Goal: Task Accomplishment & Management: Complete application form

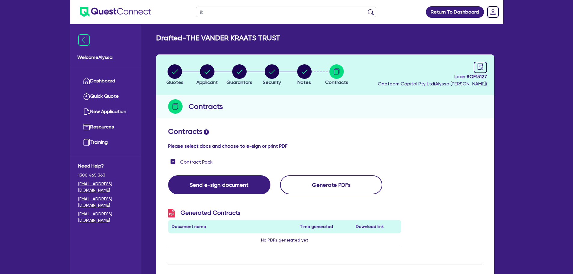
type input "jbm"
click button "submit" at bounding box center [371, 13] width 10 height 8
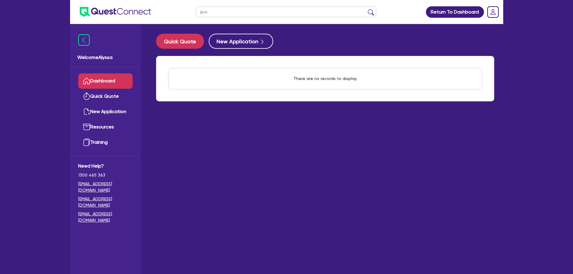
click at [222, 9] on input "jbm" at bounding box center [286, 12] width 180 height 11
click at [366, 9] on button "submit" at bounding box center [371, 13] width 10 height 8
drag, startPoint x: 220, startPoint y: 9, endPoint x: 159, endPoint y: 12, distance: 61.4
click at [159, 12] on header "jmb Return To Dashboard Edit Profile Logout" at bounding box center [286, 12] width 433 height 24
type input "QF15200"
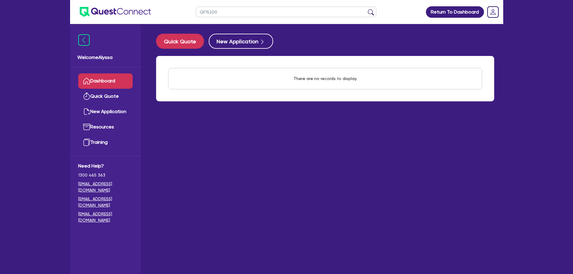
click at [366, 9] on button "submit" at bounding box center [371, 13] width 10 height 8
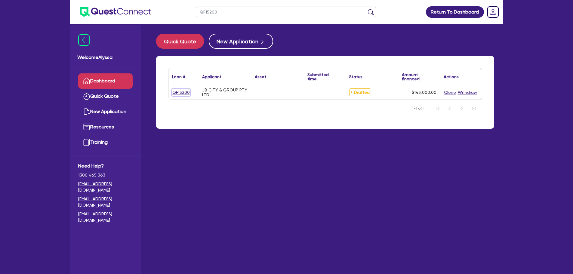
click at [176, 91] on link "QF15200" at bounding box center [181, 92] width 18 height 7
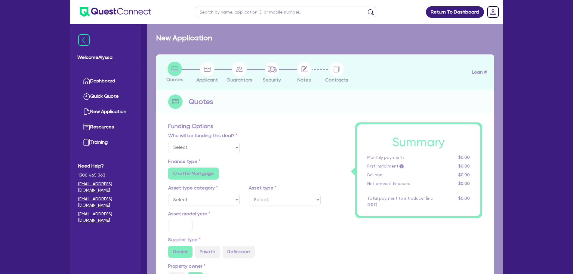
radio input "false"
type input "143,000"
radio input "false"
type input "30"
radio input "false"
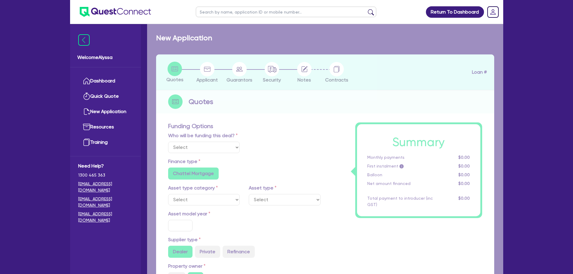
radio input "false"
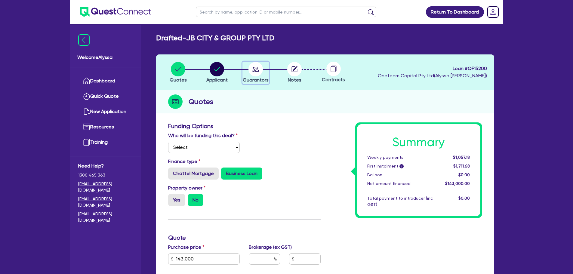
click at [263, 69] on circle "button" at bounding box center [255, 69] width 14 height 14
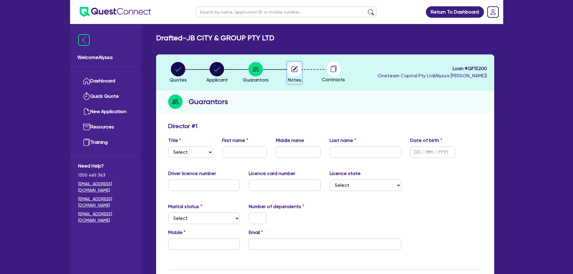
click at [298, 68] on circle "button" at bounding box center [294, 69] width 14 height 14
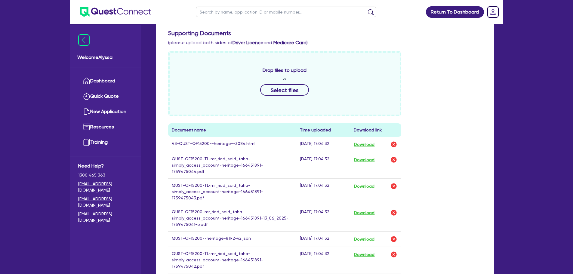
scroll to position [185, 0]
click at [358, 145] on button "Download" at bounding box center [364, 144] width 21 height 8
